Goal: Information Seeking & Learning: Learn about a topic

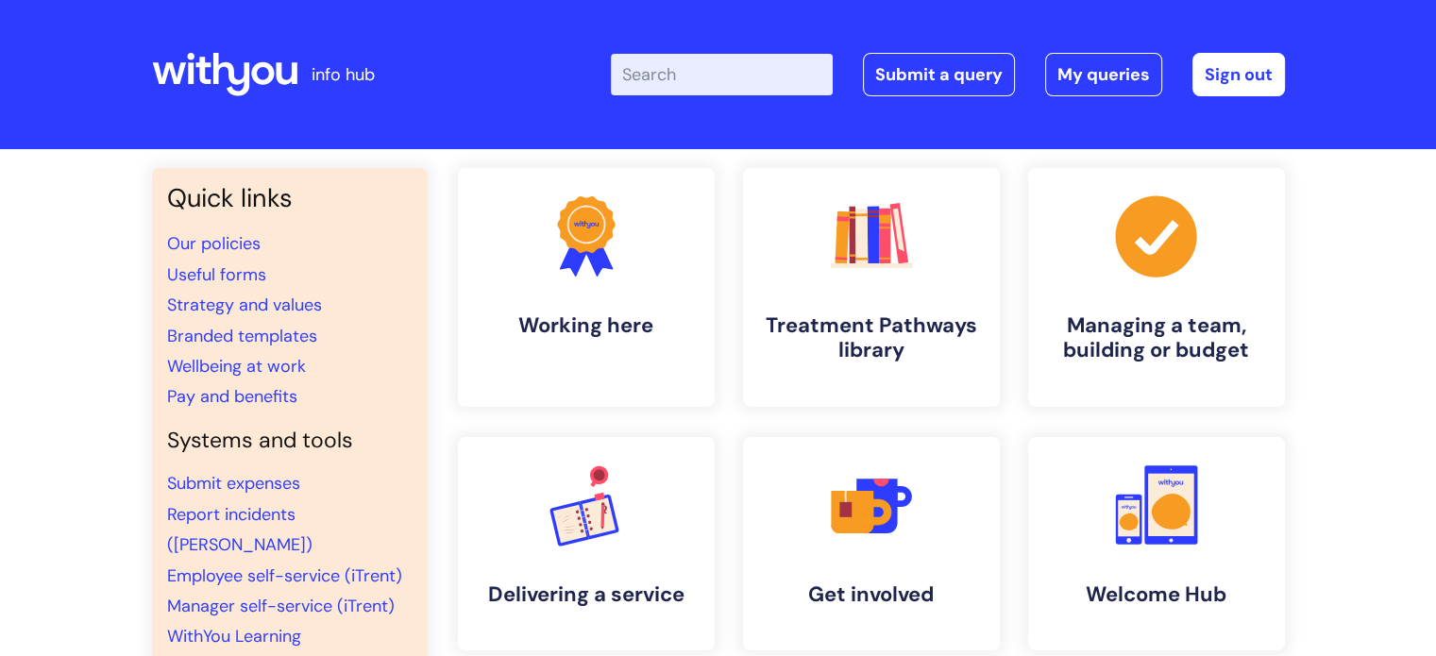
click at [705, 76] on input "Enter your search term here..." at bounding box center [722, 75] width 222 height 42
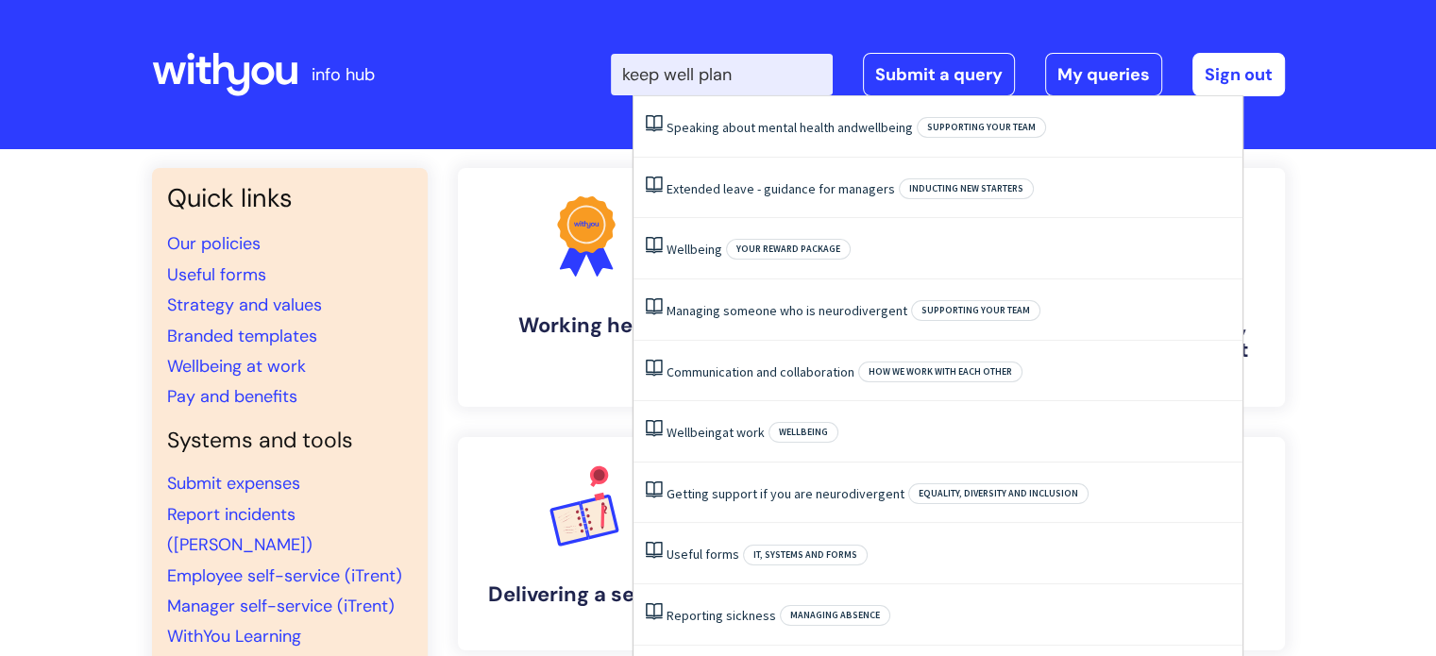
type input "keep well plan"
click button "Search" at bounding box center [0, 0] width 0 height 0
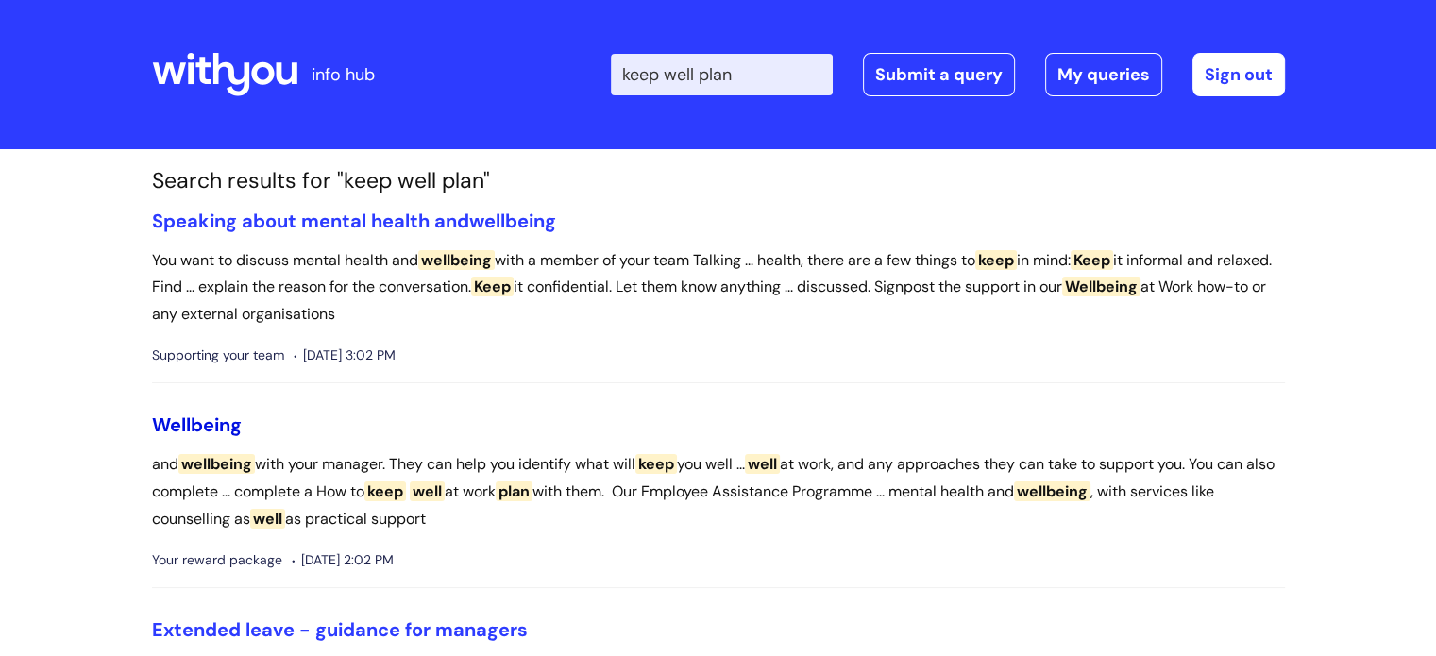
click at [202, 432] on span "Wellbeing" at bounding box center [197, 425] width 90 height 25
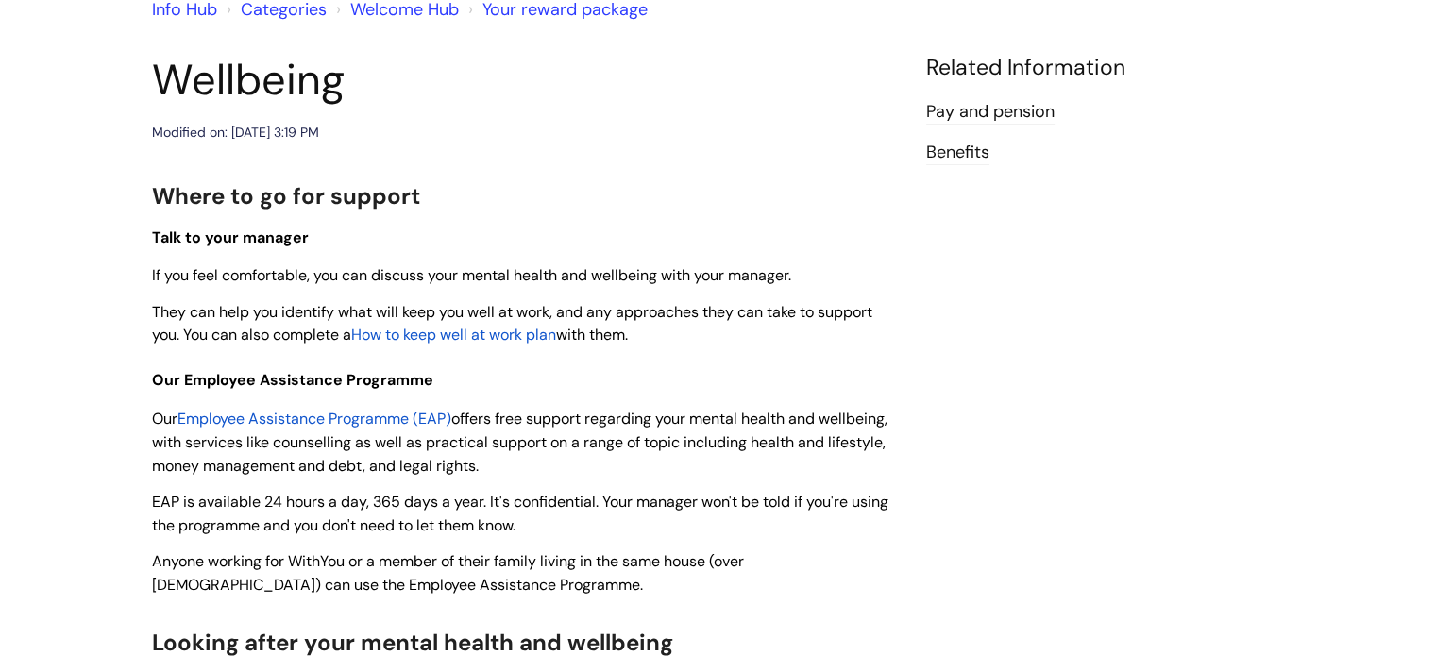
scroll to position [184, 0]
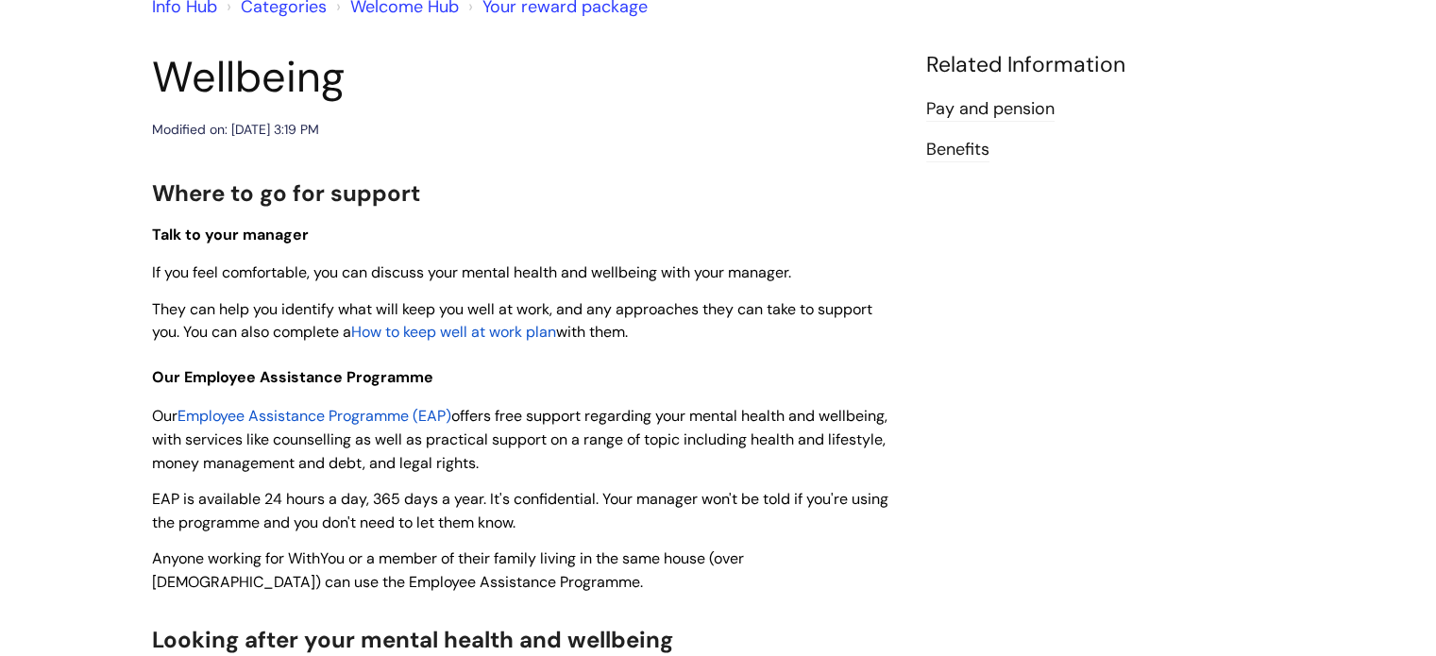
click at [495, 335] on span "How to keep well at work plan" at bounding box center [453, 332] width 205 height 20
